Goal: Download file/media

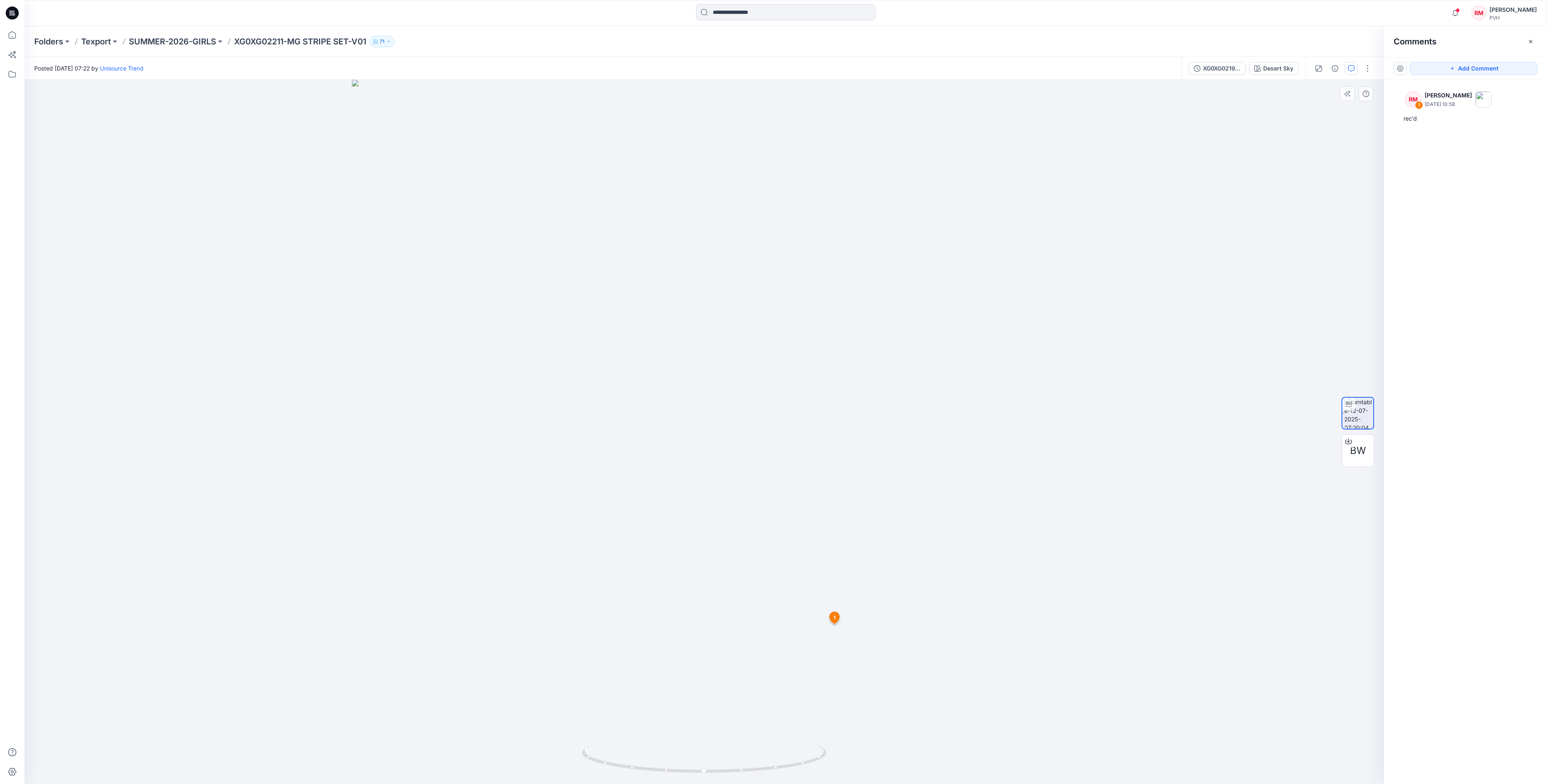
click at [279, 774] on div at bounding box center [704, 432] width 1359 height 704
click at [866, 723] on div at bounding box center [704, 432] width 1359 height 704
click at [114, 227] on div at bounding box center [704, 432] width 1359 height 704
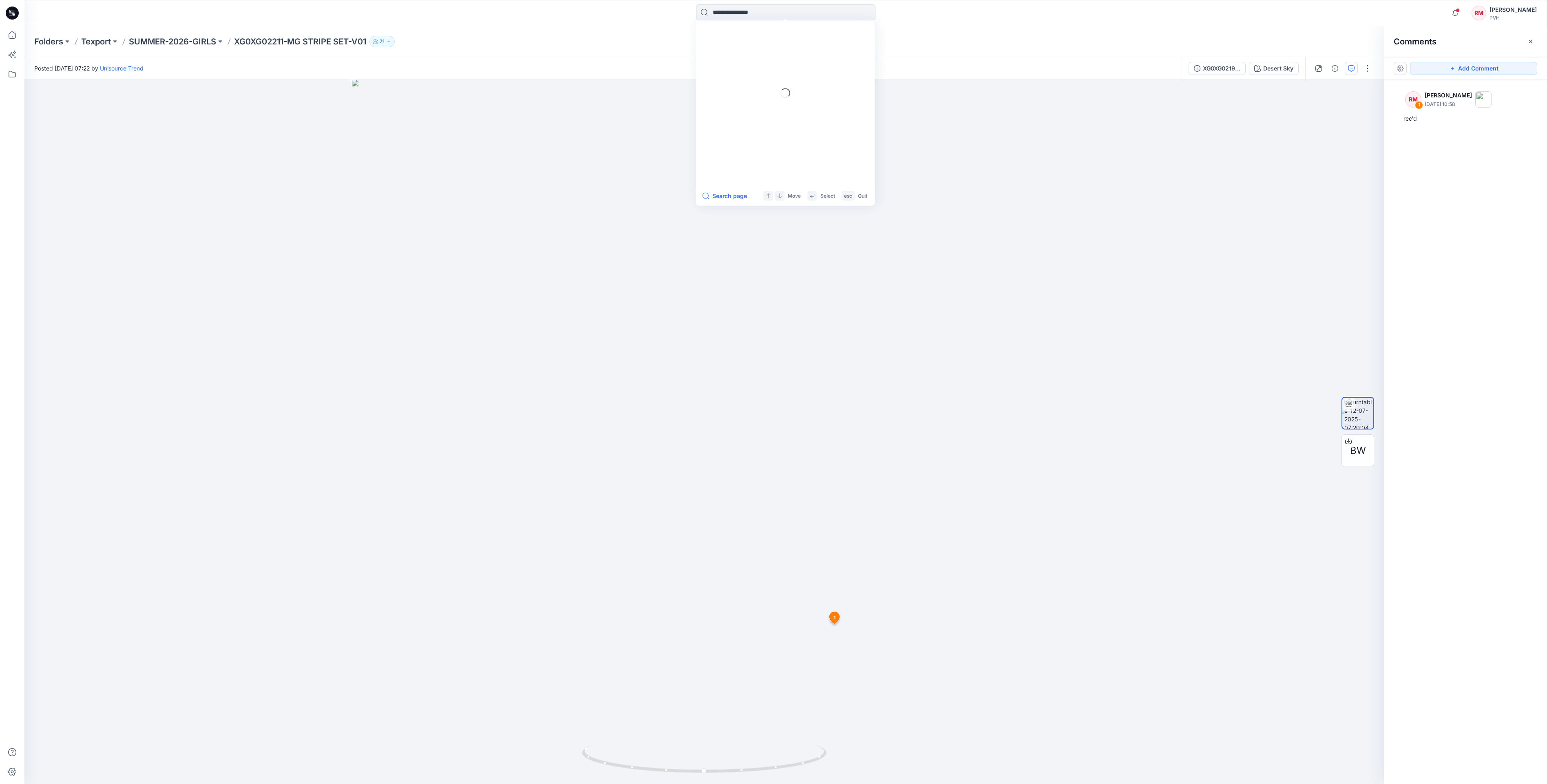
click at [831, 14] on input at bounding box center [786, 12] width 179 height 16
type input "*******"
click at [755, 44] on span "_KG POLO SLEEVELESS STAR CRITTER_PROTO_V01" at bounding box center [820, 44] width 139 height 7
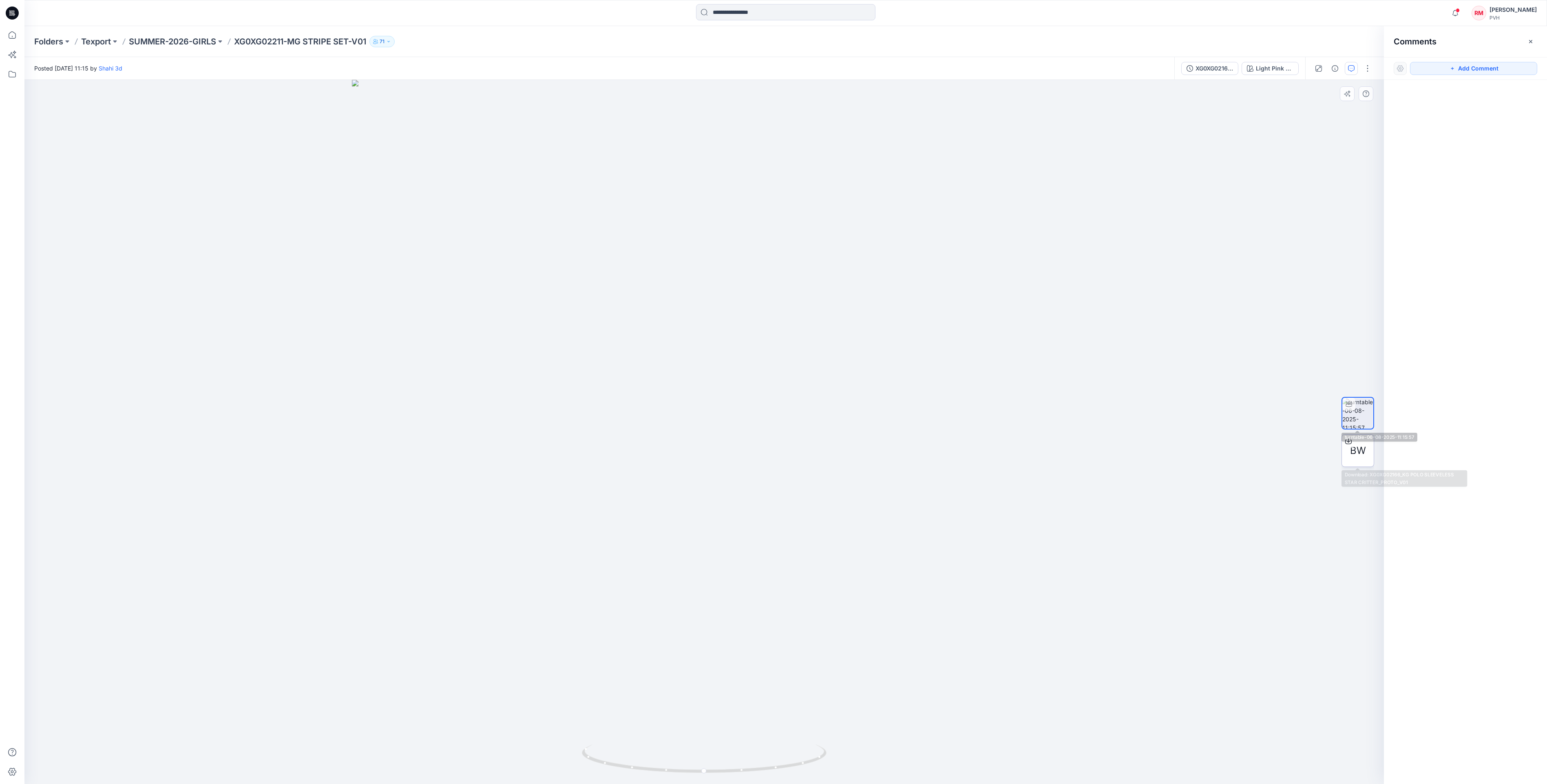
click at [1357, 443] on div "BW" at bounding box center [1358, 451] width 33 height 33
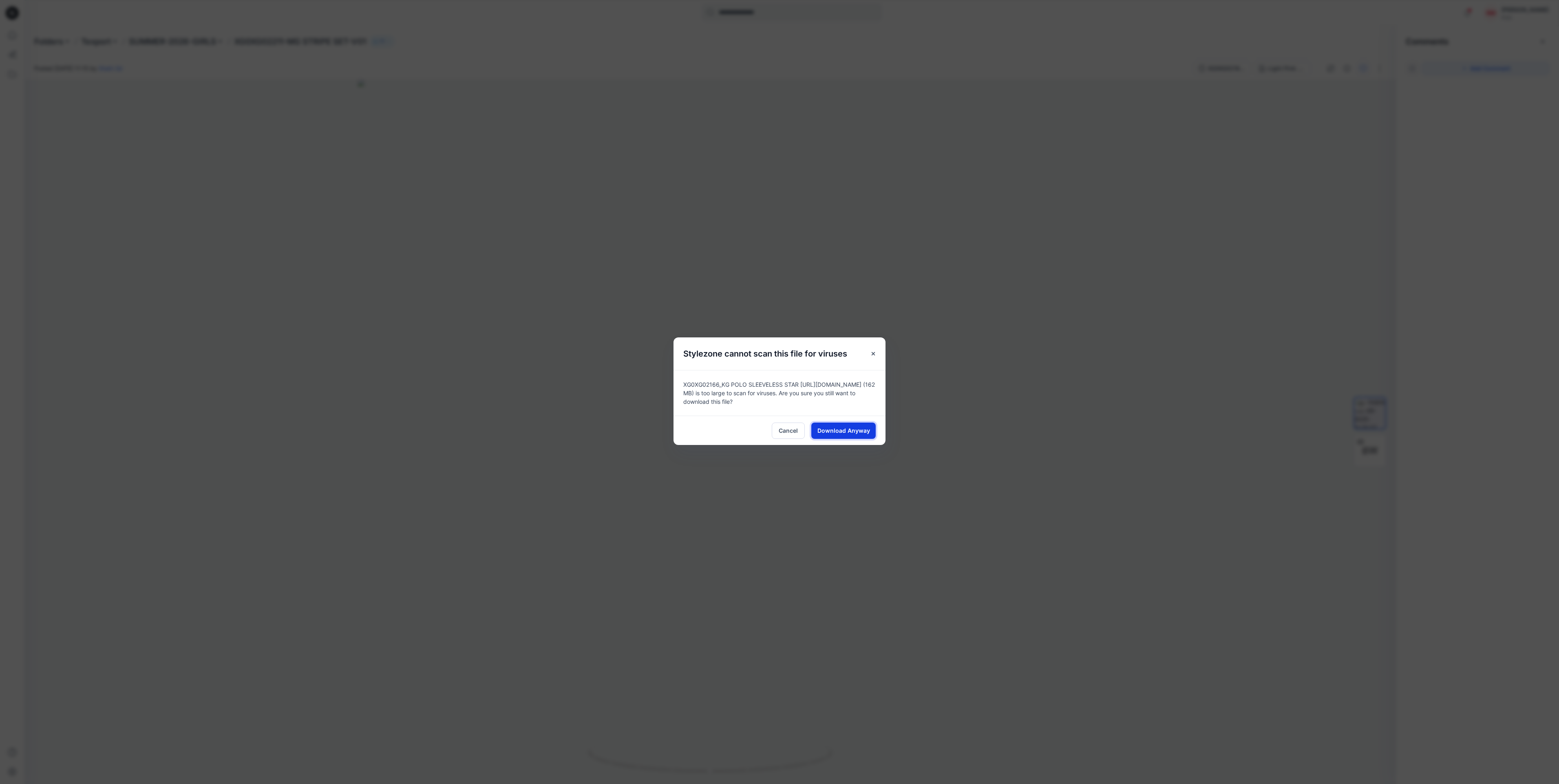
click at [847, 429] on span "Download Anyway" at bounding box center [844, 431] width 53 height 8
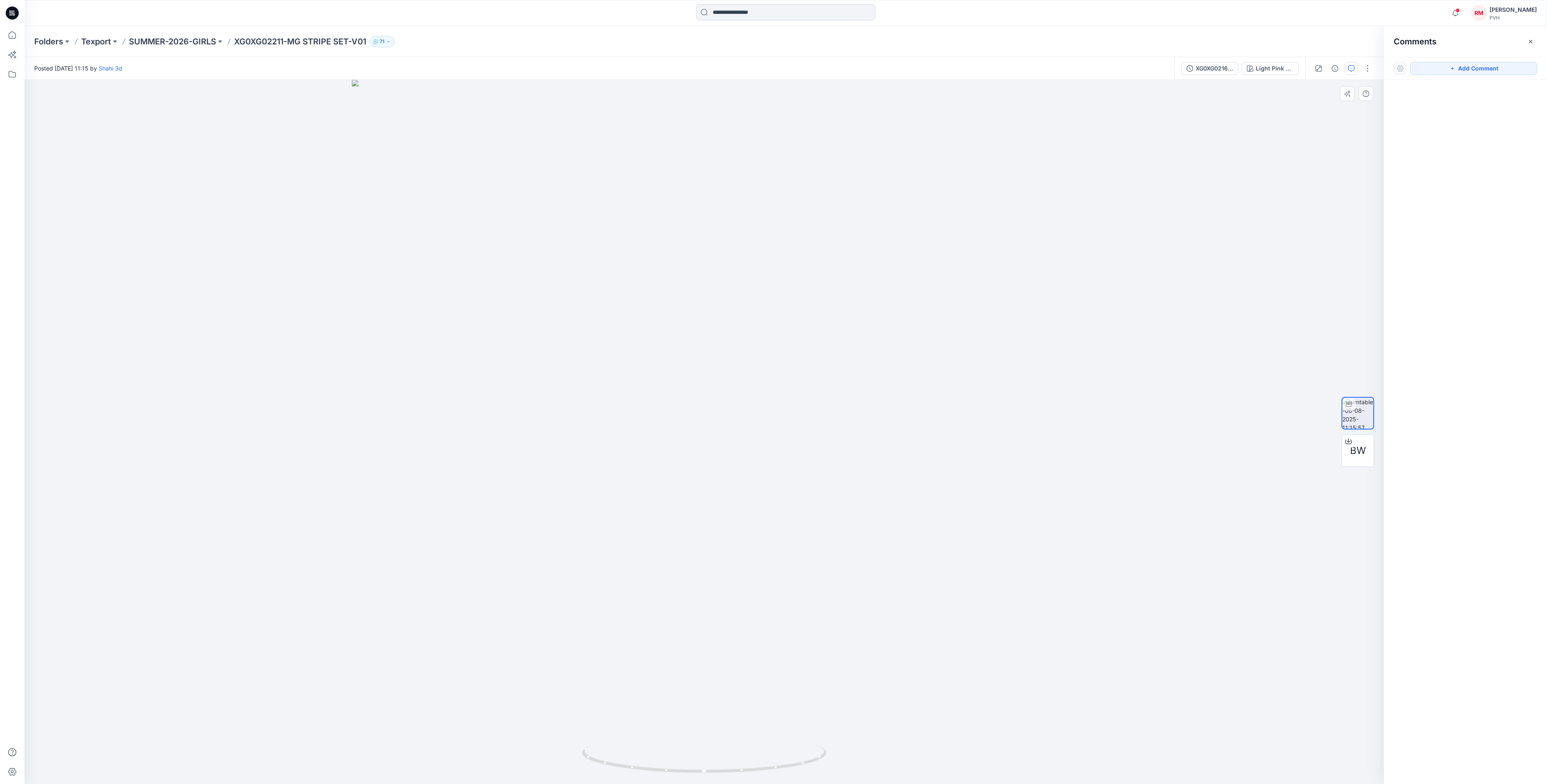
click at [1186, 207] on div at bounding box center [704, 432] width 1359 height 704
click at [511, 443] on div at bounding box center [704, 432] width 1359 height 704
click at [1064, 232] on div at bounding box center [704, 432] width 1359 height 704
click at [1061, 223] on div at bounding box center [704, 432] width 1359 height 704
click at [392, 753] on img at bounding box center [704, 425] width 734 height 719
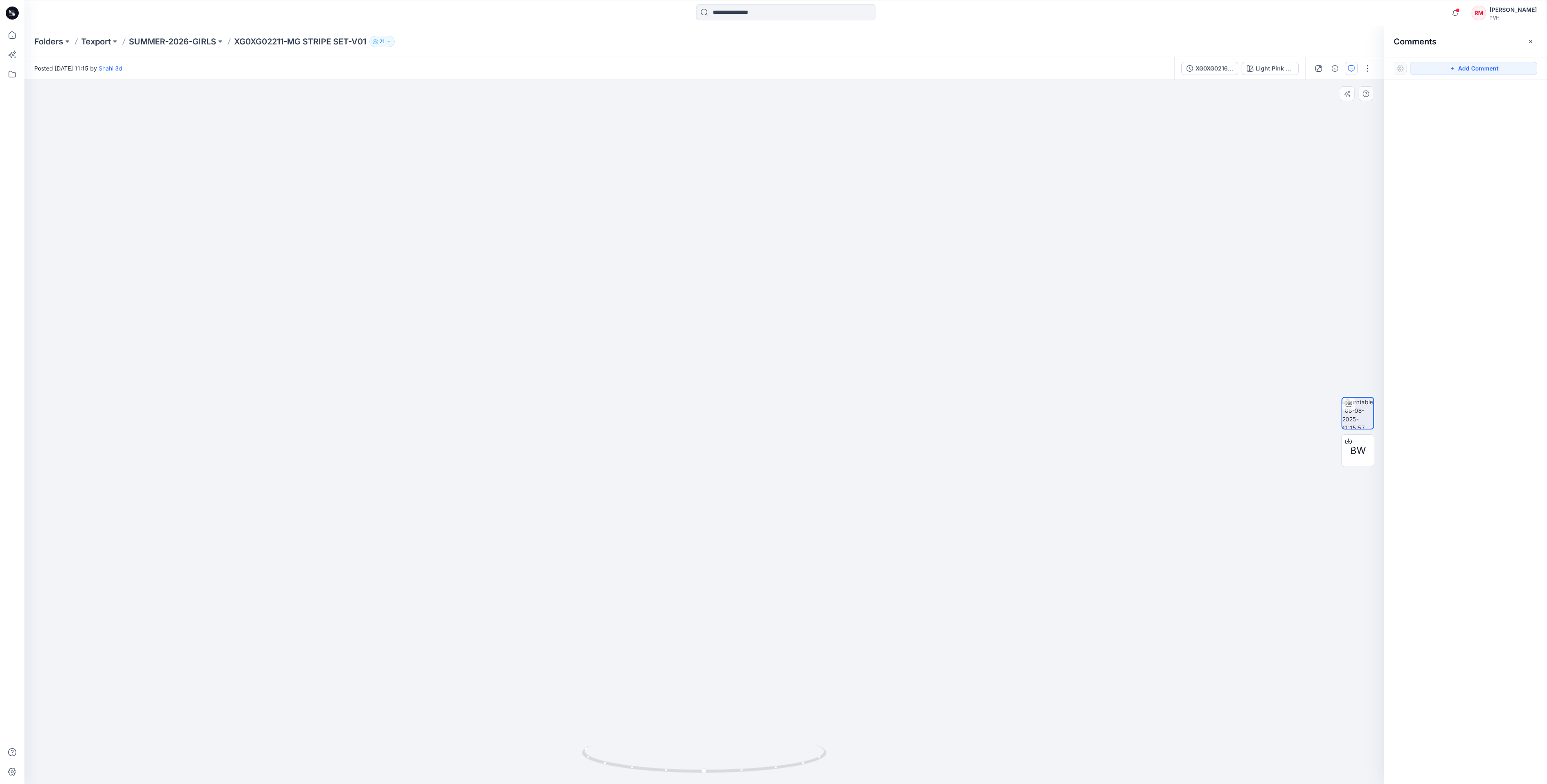
click at [96, 296] on div at bounding box center [704, 432] width 1359 height 704
